Goal: Task Accomplishment & Management: Manage account settings

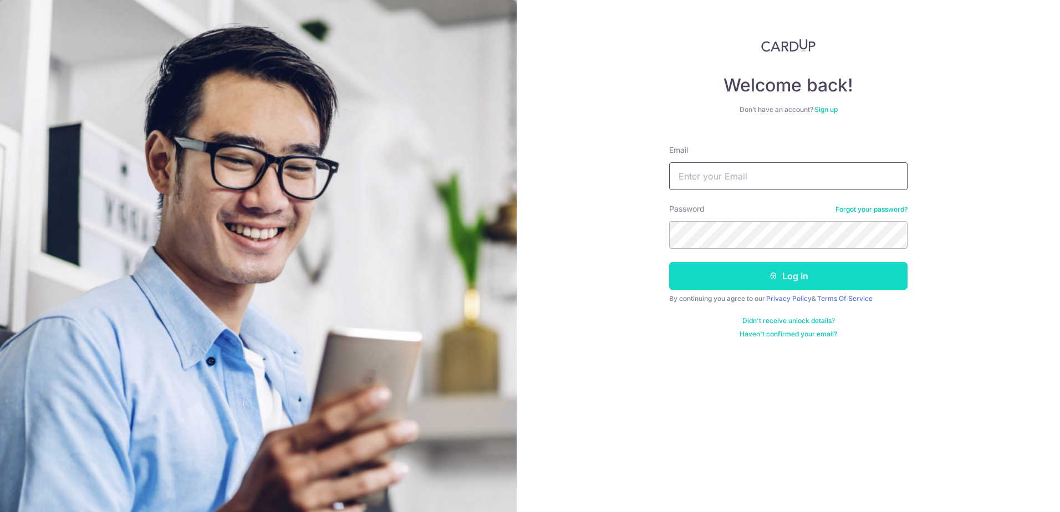
type input "[EMAIL_ADDRESS][DOMAIN_NAME]"
click at [735, 282] on button "Log in" at bounding box center [788, 276] width 238 height 28
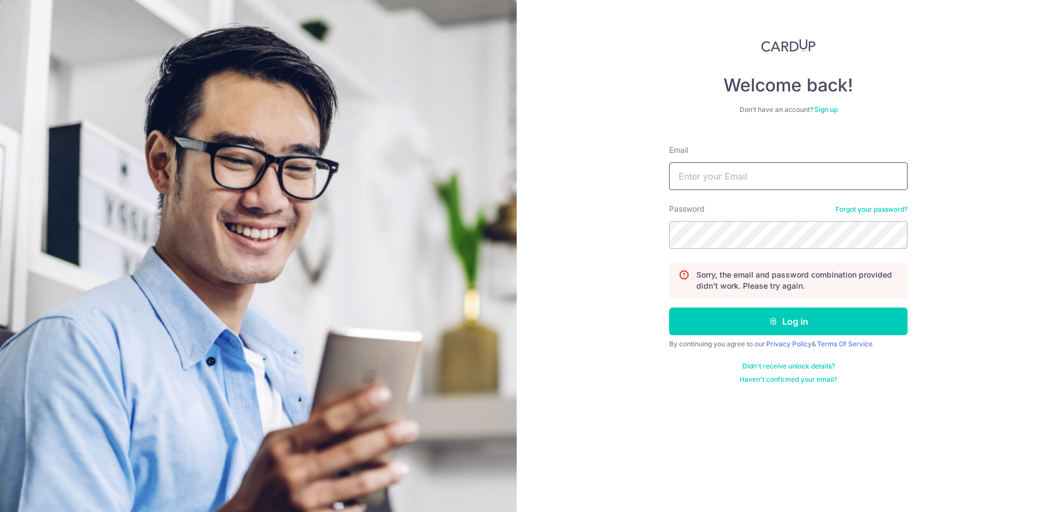
type input "[EMAIL_ADDRESS][DOMAIN_NAME]"
click at [817, 316] on button "Log in" at bounding box center [788, 322] width 238 height 28
type input "[EMAIL_ADDRESS][DOMAIN_NAME]"
click at [642, 235] on div "Welcome back! Don’t have an account? Sign up Email eebengsoh@gmail.com Password…" at bounding box center [787, 256] width 543 height 512
